Goal: Task Accomplishment & Management: Manage account settings

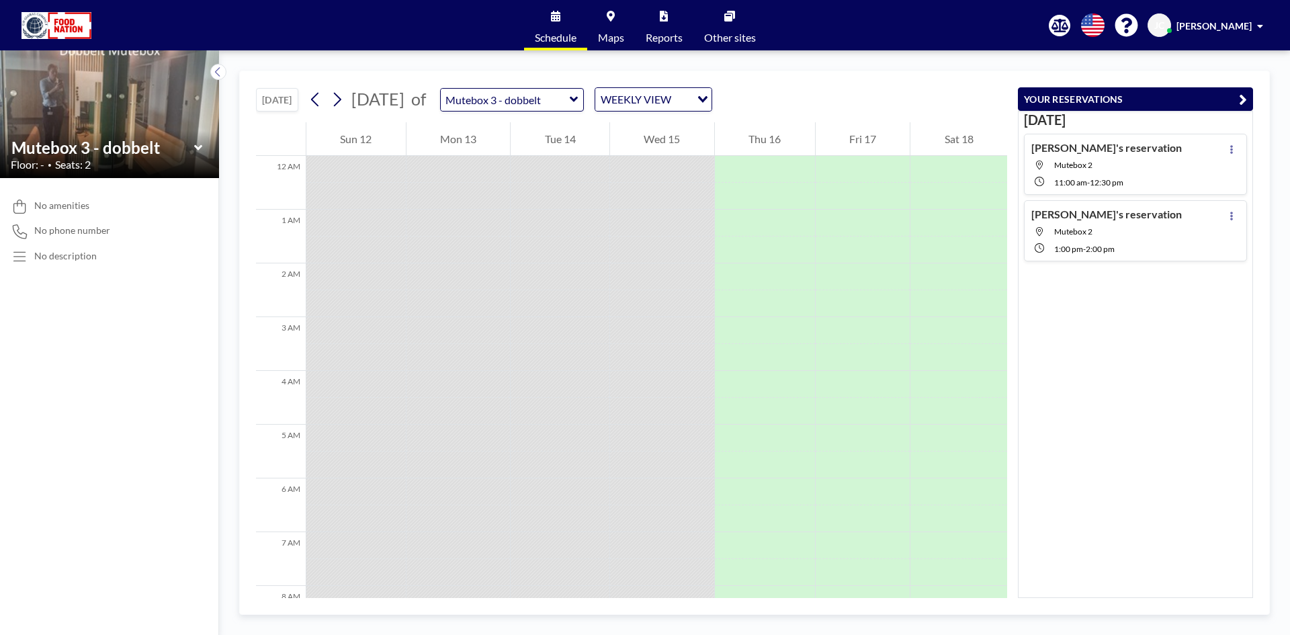
scroll to position [470, 0]
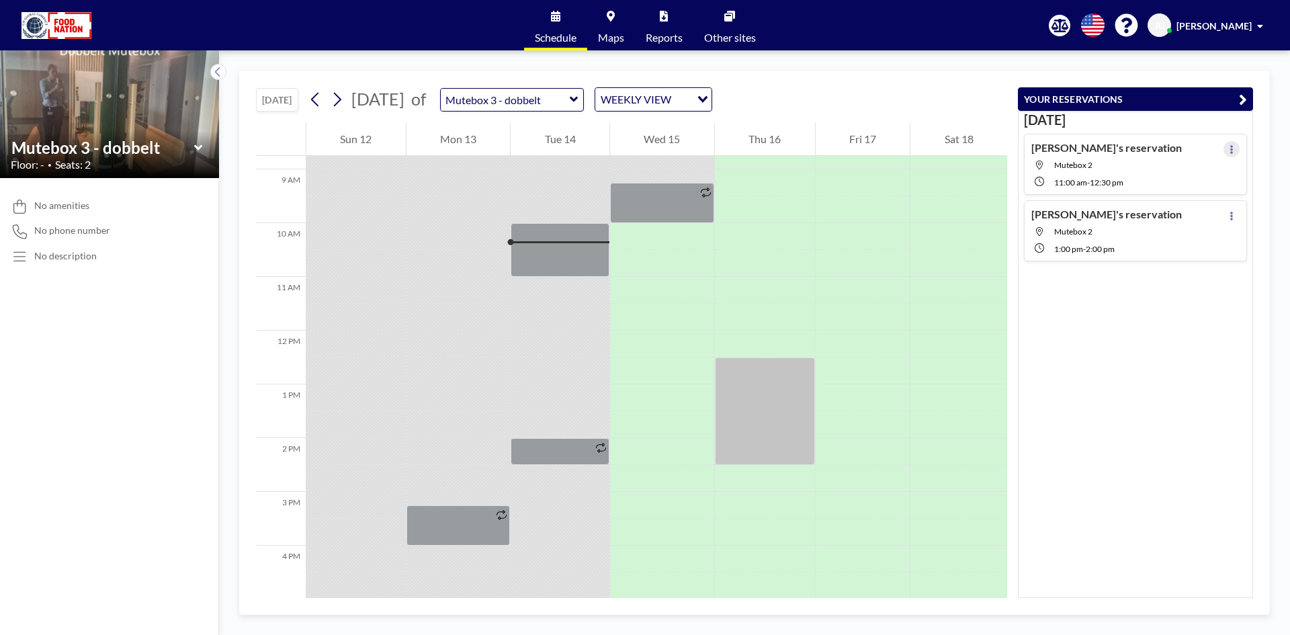
click at [1224, 148] on button at bounding box center [1232, 149] width 16 height 16
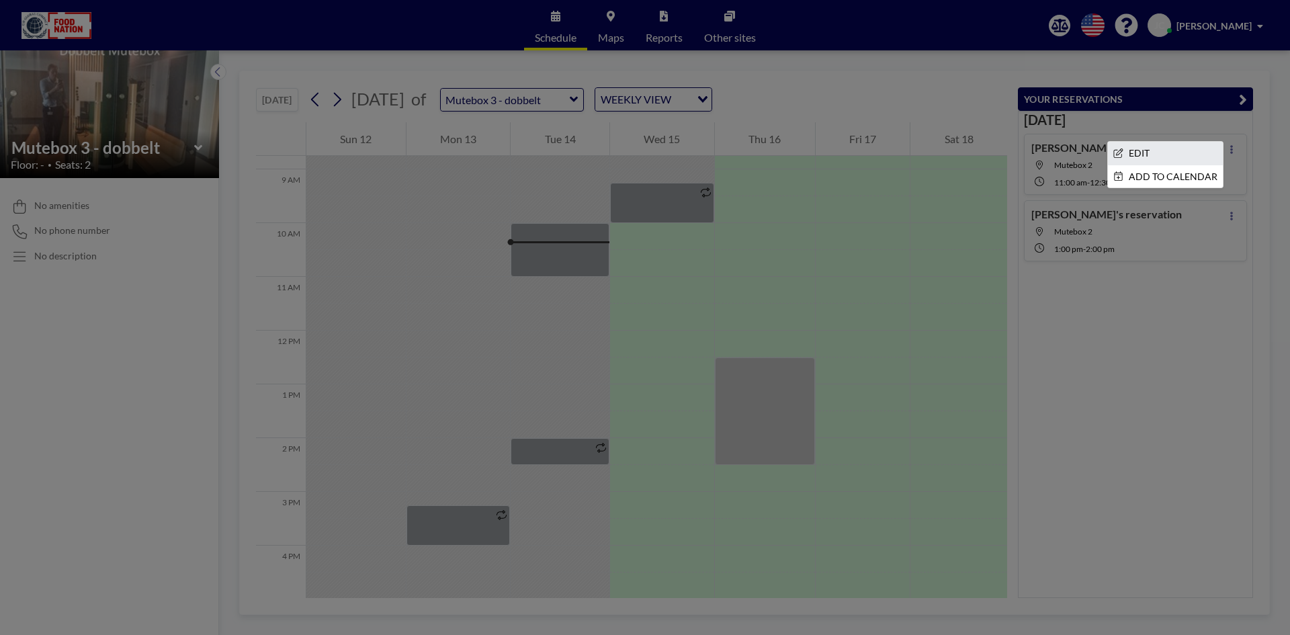
click at [1167, 154] on li "EDIT" at bounding box center [1165, 153] width 115 height 23
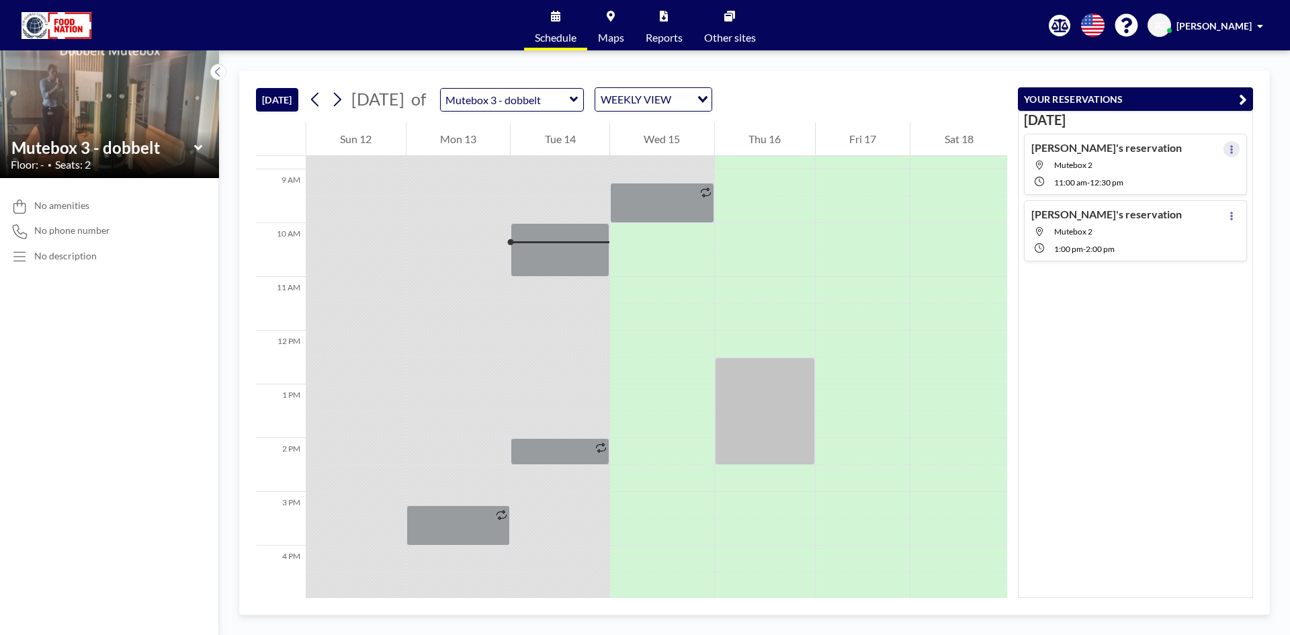
click at [1224, 146] on button at bounding box center [1232, 149] width 16 height 16
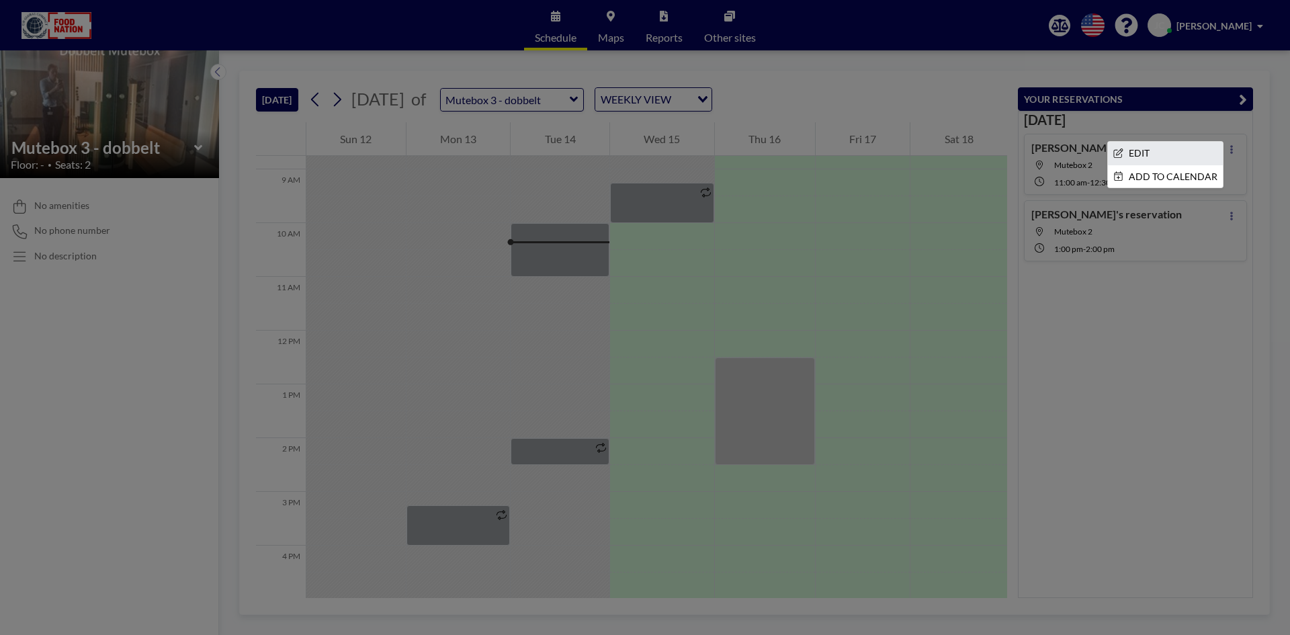
click at [1166, 153] on li "EDIT" at bounding box center [1165, 153] width 115 height 23
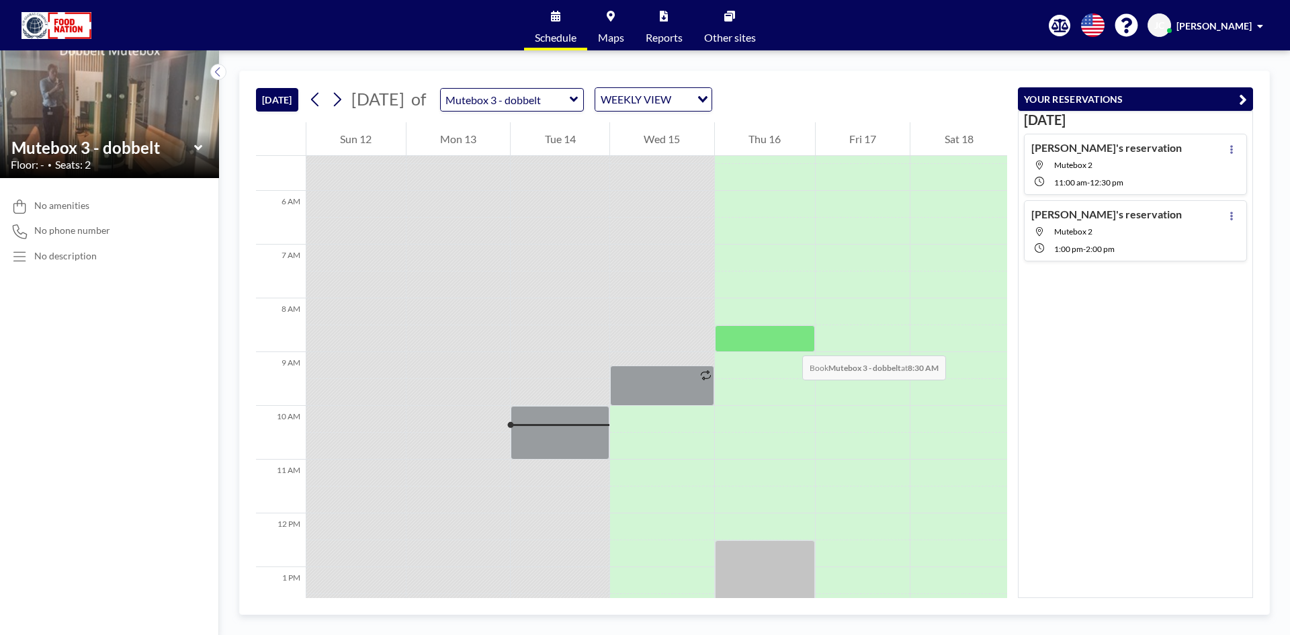
scroll to position [269, 0]
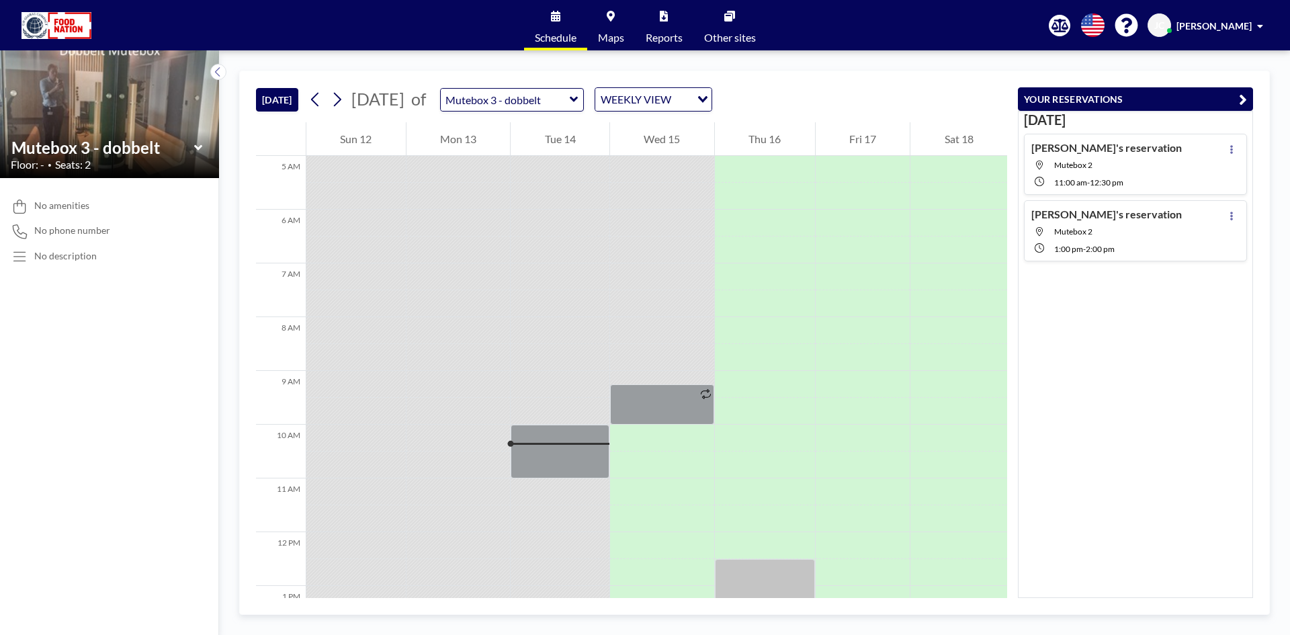
click at [1154, 159] on div "[PERSON_NAME]'s reservation Mutebox 2 11:00 AM - 12:30 PM" at bounding box center [1106, 164] width 151 height 46
type input "Mutebox 2"
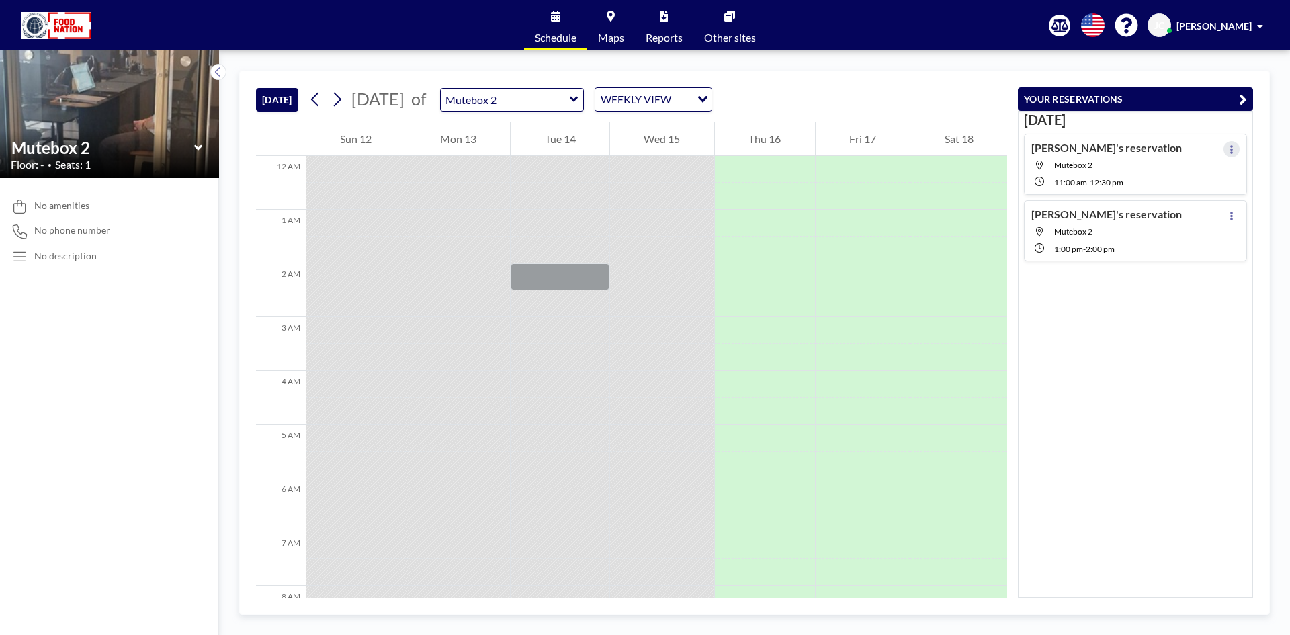
click at [1229, 146] on icon at bounding box center [1231, 149] width 5 height 9
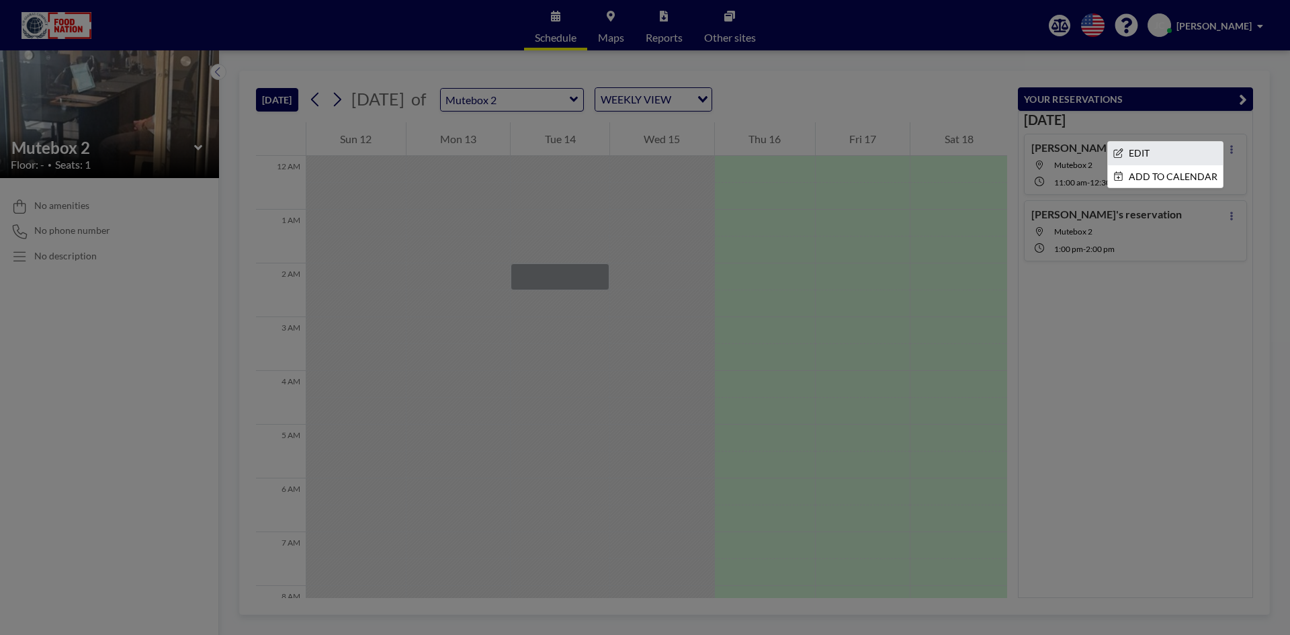
click at [1184, 148] on li "EDIT" at bounding box center [1165, 153] width 115 height 23
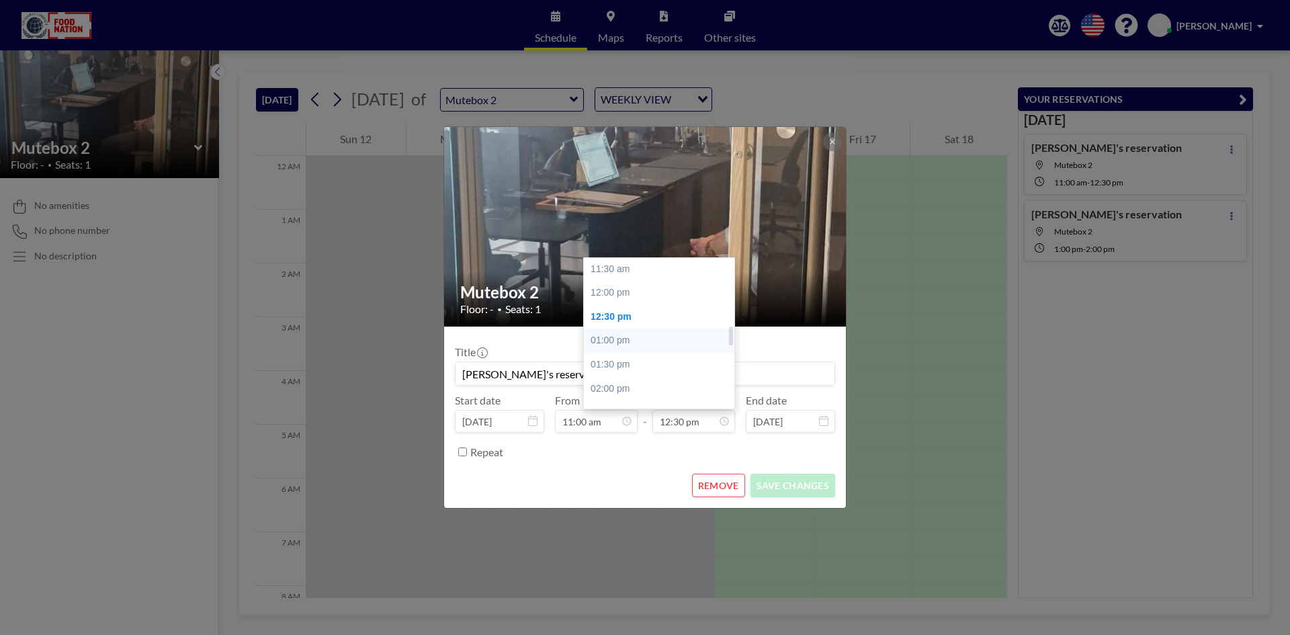
scroll to position [531, 0]
click at [658, 308] on div "12:00 pm" at bounding box center [662, 313] width 157 height 24
type input "12:00 pm"
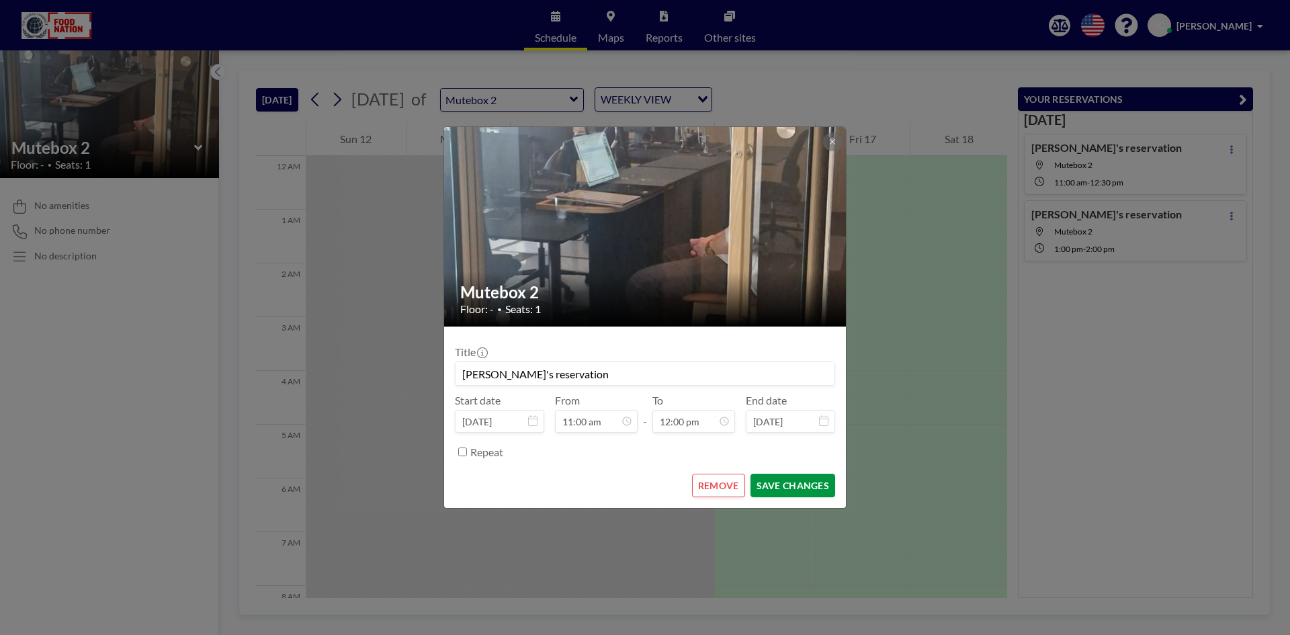
click at [793, 482] on button "SAVE CHANGES" at bounding box center [792, 486] width 85 height 24
